Goal: Check status: Check status

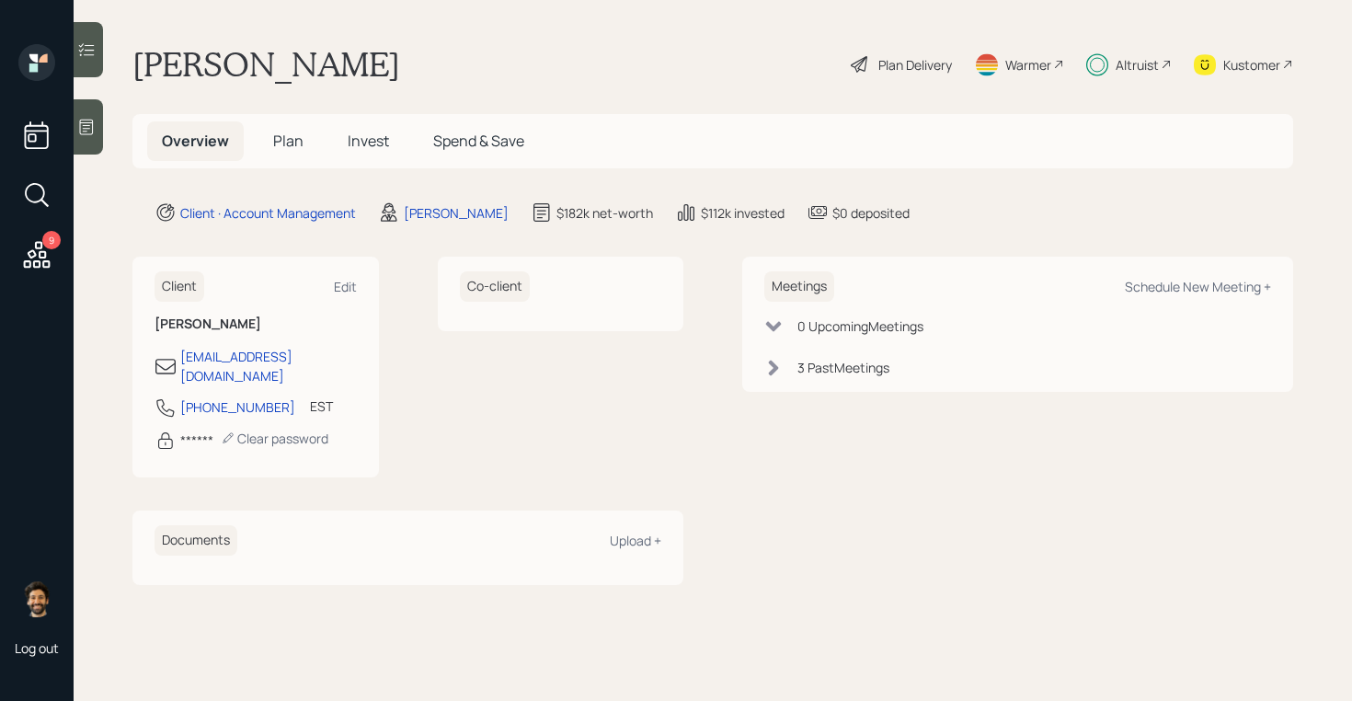
click at [1151, 65] on div "Altruist" at bounding box center [1136, 64] width 43 height 19
click at [363, 137] on span "Invest" at bounding box center [368, 141] width 41 height 20
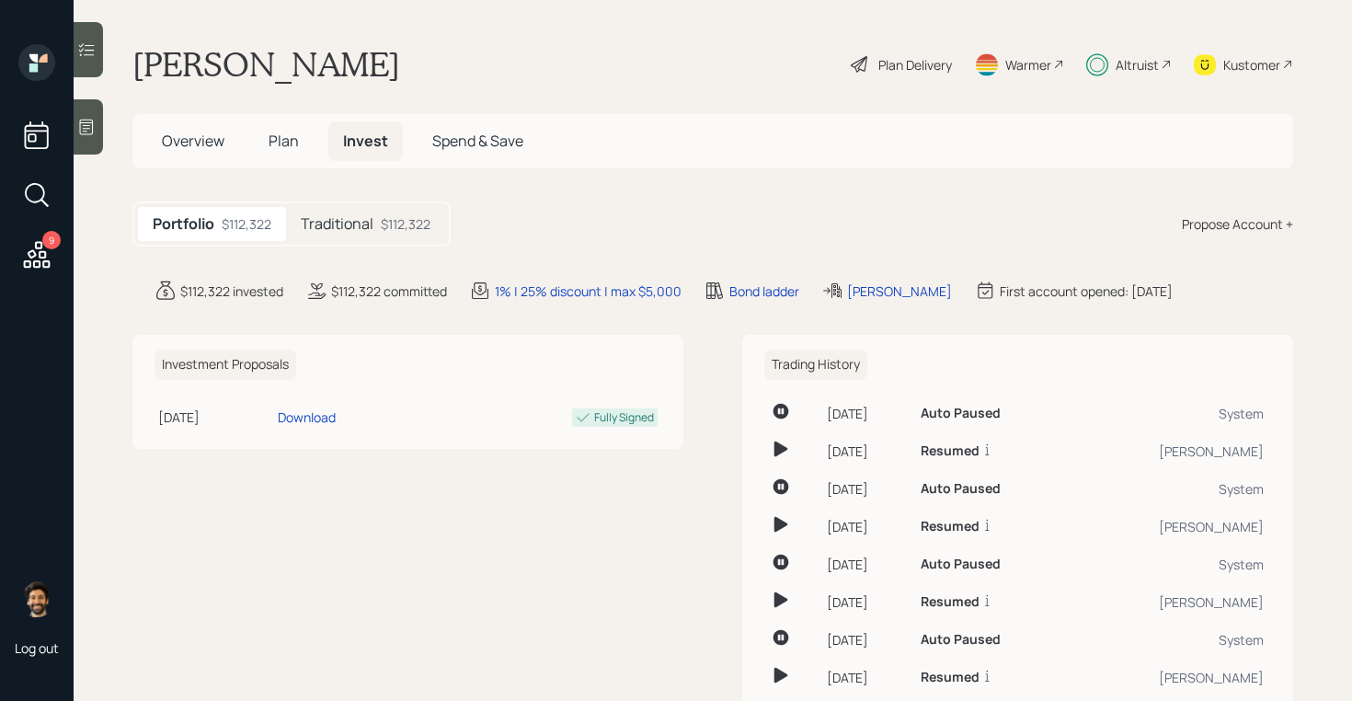
click at [372, 235] on div "Traditional $112,322" at bounding box center [365, 224] width 159 height 34
